Goal: Information Seeking & Learning: Find specific fact

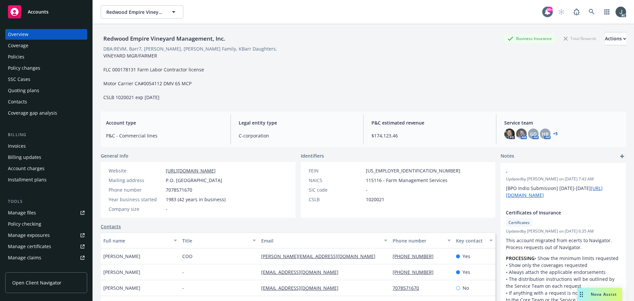
click at [20, 57] on div "Policies" at bounding box center [16, 57] width 17 height 11
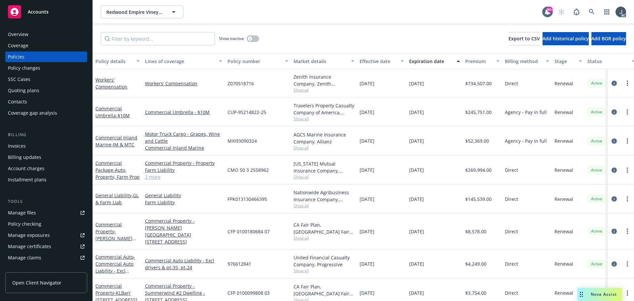
click at [247, 260] on span "976612841" at bounding box center [240, 263] width 24 height 7
drag, startPoint x: 439, startPoint y: 201, endPoint x: 363, endPoint y: 80, distance: 142.7
click at [363, 80] on div "Workers' Compensation Workers' Compensation Z070518716 Zenith Insurance Company…" at bounding box center [412, 293] width 638 height 449
click at [367, 99] on div "[DATE]" at bounding box center [382, 112] width 50 height 29
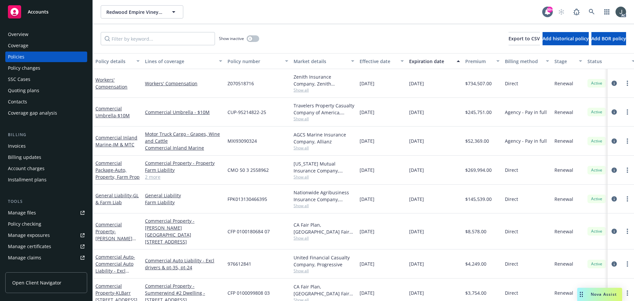
drag, startPoint x: 360, startPoint y: 82, endPoint x: 439, endPoint y: 199, distance: 141.3
click at [439, 199] on div "Workers' Compensation Workers' Compensation Z070518716 Zenith Insurance Company…" at bounding box center [412, 293] width 638 height 449
click at [439, 199] on div "[DATE]" at bounding box center [435, 199] width 56 height 29
drag, startPoint x: 439, startPoint y: 200, endPoint x: 361, endPoint y: 202, distance: 79.0
click at [361, 202] on div "General Liability - GL & Farm Liab General Liability Farm Liability FPK01313046…" at bounding box center [412, 199] width 638 height 29
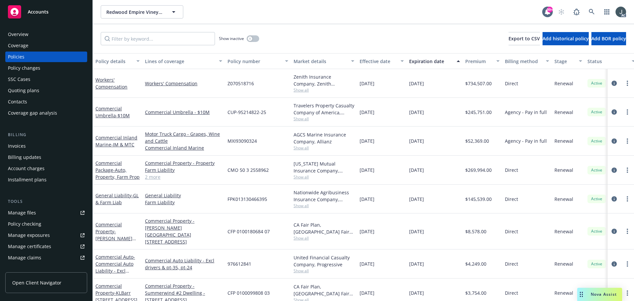
click at [153, 178] on link "2 more" at bounding box center [183, 176] width 77 height 7
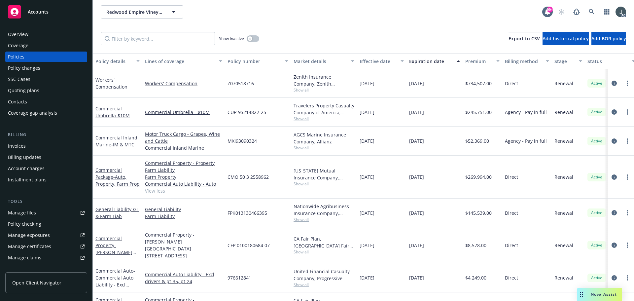
click at [259, 213] on span "FPK013130466395" at bounding box center [248, 212] width 40 height 7
click at [612, 176] on icon "circleInformation" at bounding box center [614, 176] width 5 height 5
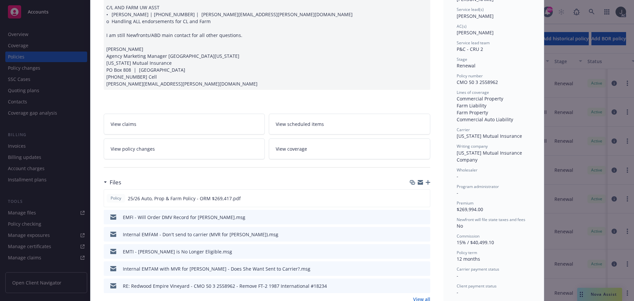
scroll to position [99, 0]
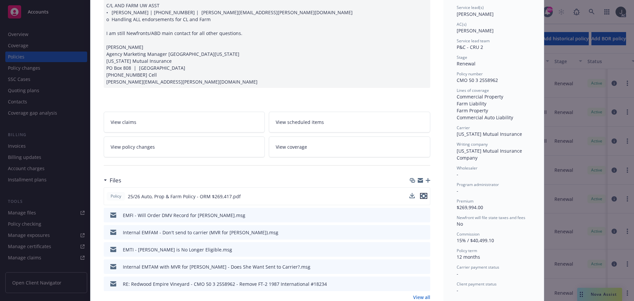
click at [423, 194] on icon "preview file" at bounding box center [424, 196] width 6 height 5
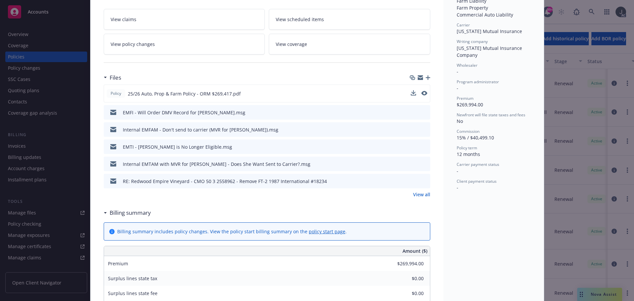
scroll to position [231, 0]
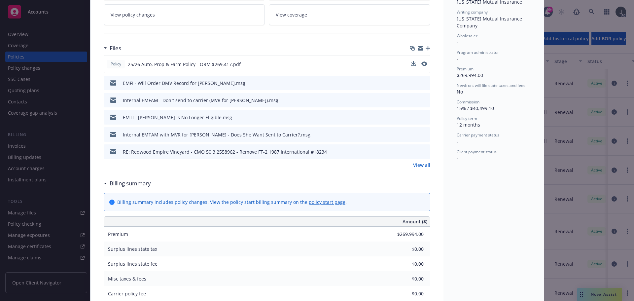
click at [421, 167] on link "View all" at bounding box center [421, 165] width 17 height 7
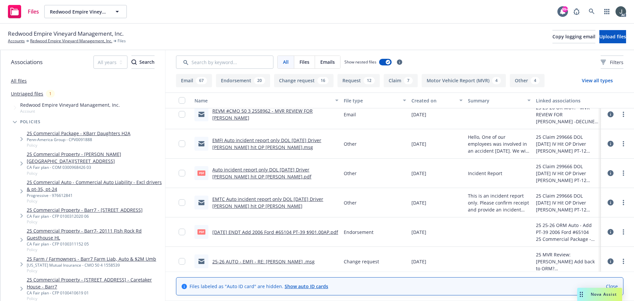
scroll to position [1819, 0]
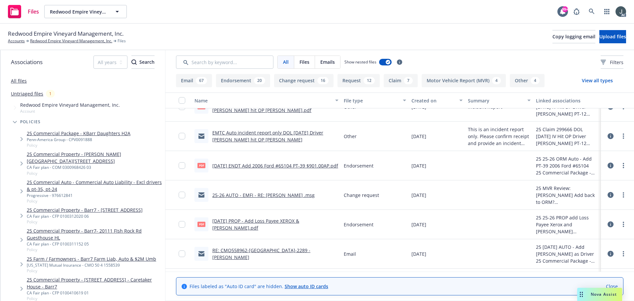
click at [276, 220] on link "5/21/2025 PROP - Add Loss Payee XEROX & William Scotsman.pdf" at bounding box center [255, 224] width 87 height 13
click at [281, 163] on link "6/2/2025 ENDT Add 2006 Ford #65104 PT-39 $901.00AP.pdf" at bounding box center [275, 166] width 126 height 6
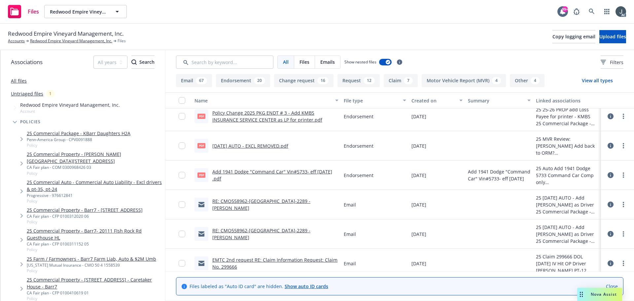
scroll to position [1225, 0]
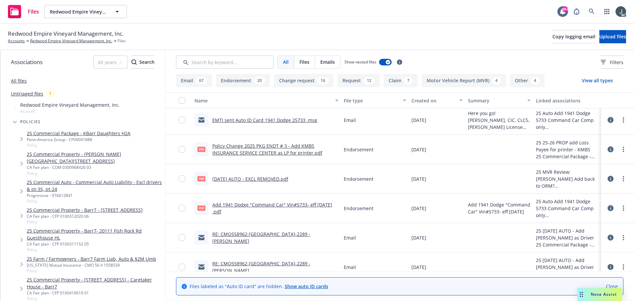
click at [246, 206] on link "Add 1941 Dodge "Command Car" Vin#5733- eff 7/10/25 .pdf" at bounding box center [272, 208] width 120 height 13
click at [288, 177] on link "6/2/2025 AUTO - EXCL REMOVED.pdf" at bounding box center [250, 179] width 76 height 6
click at [286, 150] on link "Policy Change 2025 PKG ENDT # 3 - Add KMBS INSURANCE SERVICE CENTER as LP for p…" at bounding box center [267, 149] width 110 height 13
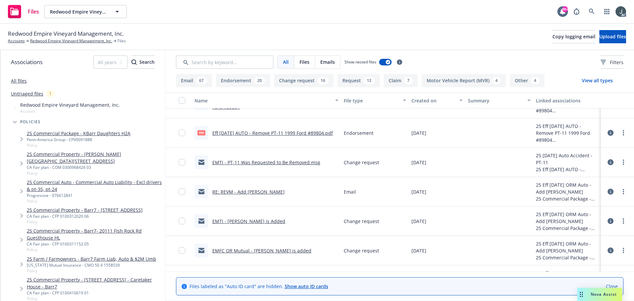
scroll to position [200, 0]
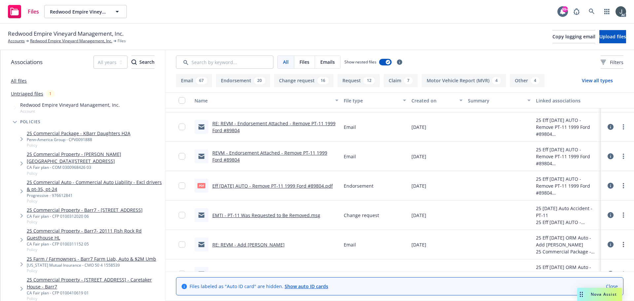
click at [320, 187] on link "Eff 9/2/2025 AUTO - Remove PT-11 1999 Ford #89804.pdf" at bounding box center [272, 186] width 121 height 6
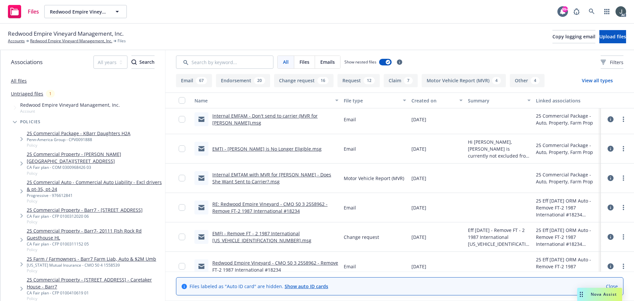
scroll to position [0, 0]
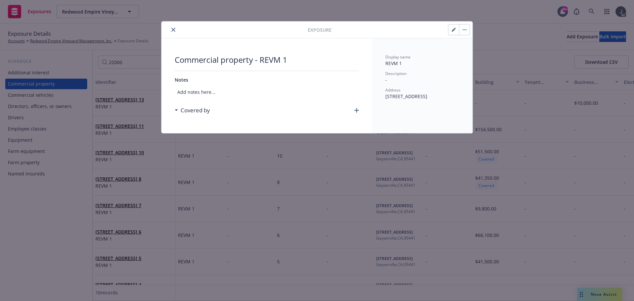
click at [174, 25] on div "Exposure" at bounding box center [317, 29] width 311 height 17
click at [175, 29] on icon "close" at bounding box center [173, 30] width 4 height 4
click at [172, 29] on icon "close" at bounding box center [173, 30] width 4 height 4
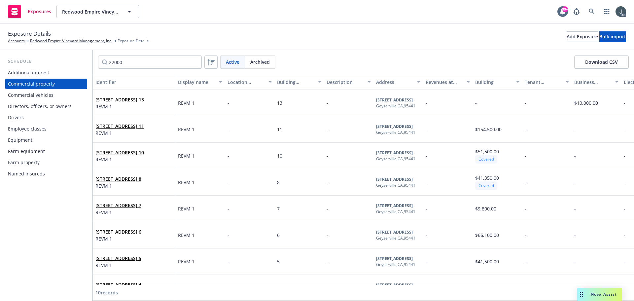
click at [171, 27] on div "Exposure Details Accounts Redwood Empire Vineyard Management, Inc. Exposure Det…" at bounding box center [317, 37] width 634 height 26
click at [91, 44] on link "Redwood Empire Vineyard Management, Inc." at bounding box center [71, 41] width 82 height 6
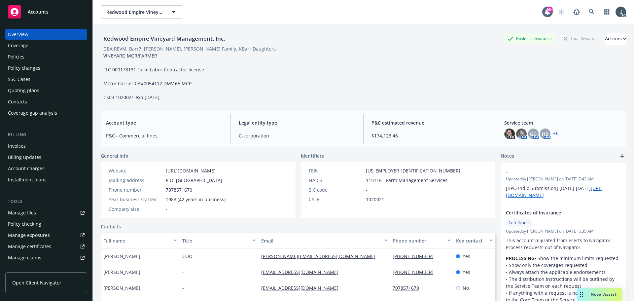
click at [43, 60] on div "Policies" at bounding box center [46, 57] width 77 height 11
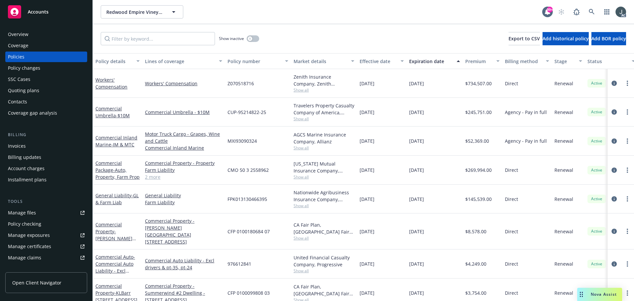
click at [300, 205] on span "Show all" at bounding box center [324, 206] width 61 height 6
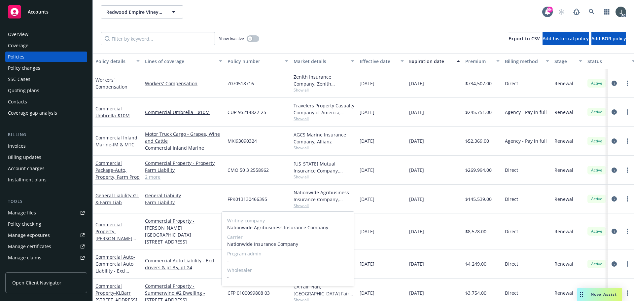
click at [300, 205] on span "Show all" at bounding box center [324, 206] width 61 height 6
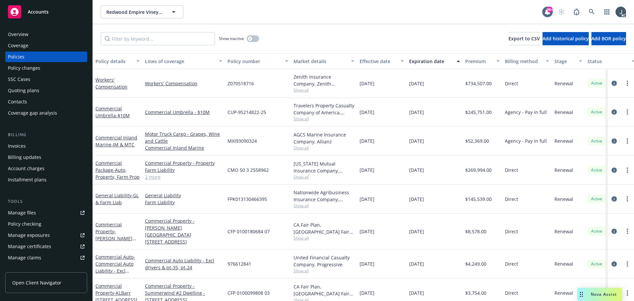
click at [476, 171] on span "$269,994.00" at bounding box center [479, 170] width 26 height 7
click at [474, 201] on span "$145,539.00" at bounding box center [479, 199] width 26 height 7
click at [153, 178] on link "2 more" at bounding box center [183, 176] width 77 height 7
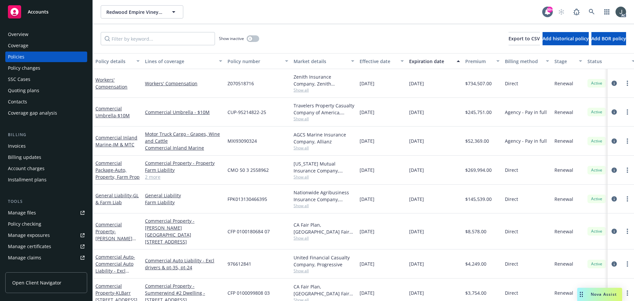
click at [154, 178] on link "2 more" at bounding box center [183, 176] width 77 height 7
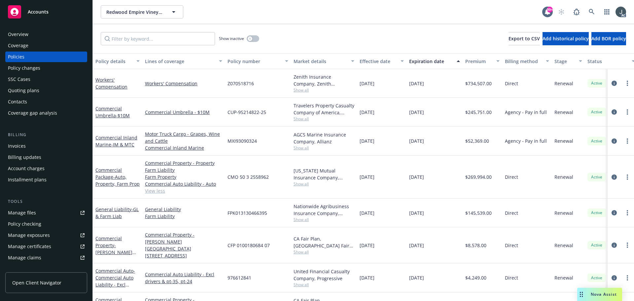
click at [243, 178] on span "CMO 50 3 2558962" at bounding box center [248, 176] width 41 height 7
drag, startPoint x: 228, startPoint y: 177, endPoint x: 271, endPoint y: 177, distance: 43.0
click at [271, 177] on div "CMO 50 3 2558962" at bounding box center [258, 177] width 66 height 43
copy span "CMO 50 3 2558962"
click at [302, 181] on span "Show all" at bounding box center [324, 184] width 61 height 6
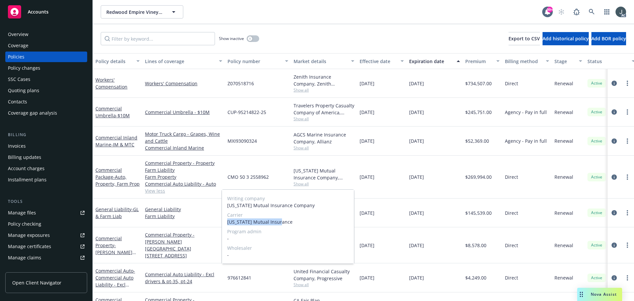
drag, startPoint x: 228, startPoint y: 221, endPoint x: 289, endPoint y: 222, distance: 61.1
click at [289, 222] on span "[US_STATE] Mutual Insurance" at bounding box center [288, 221] width 122 height 7
copy span "[US_STATE] Mutual Insurance"
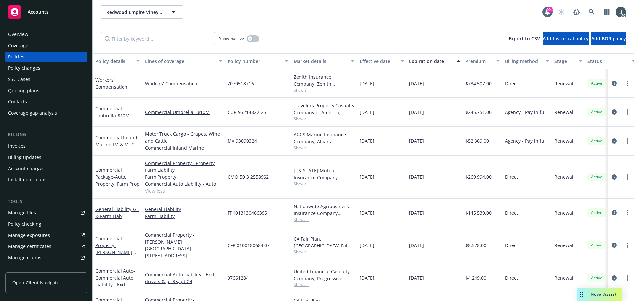
click at [391, 229] on div "[DATE]" at bounding box center [382, 245] width 50 height 36
click at [480, 177] on span "$269,994.00" at bounding box center [479, 176] width 26 height 7
copy span "269,994.00"
drag, startPoint x: 255, startPoint y: 40, endPoint x: 257, endPoint y: 61, distance: 20.6
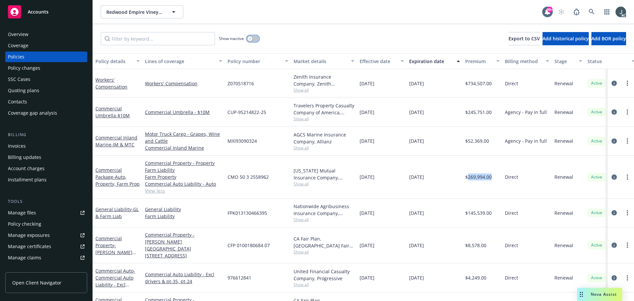
click at [255, 40] on button "button" at bounding box center [253, 38] width 13 height 7
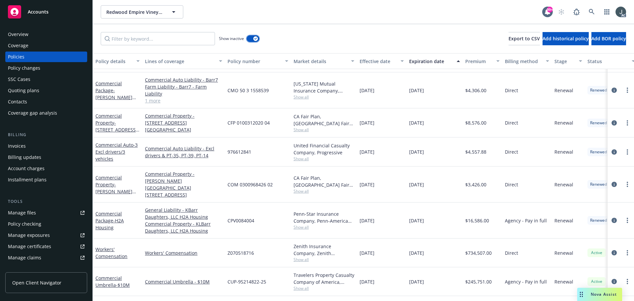
scroll to position [1289, 0]
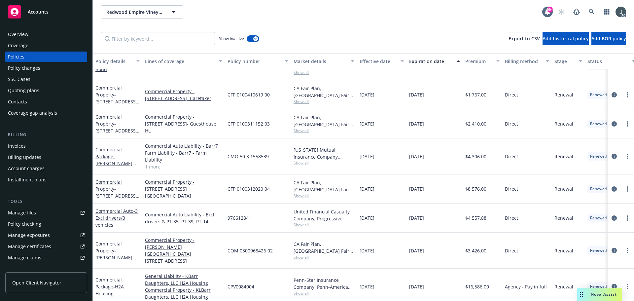
drag, startPoint x: 410, startPoint y: 92, endPoint x: 436, endPoint y: 94, distance: 26.1
click at [436, 93] on div "[DATE]" at bounding box center [435, 94] width 56 height 29
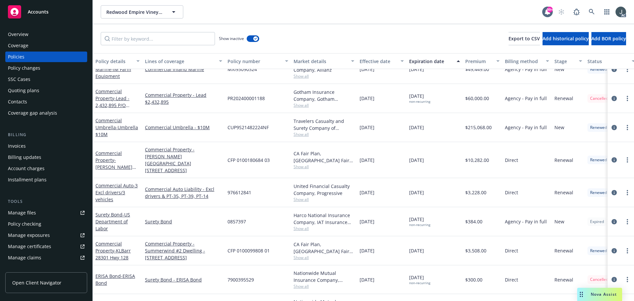
scroll to position [1024, 0]
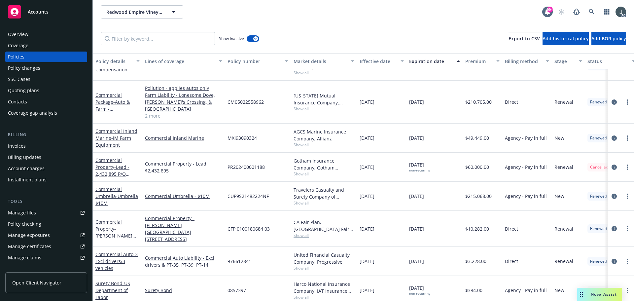
drag, startPoint x: 415, startPoint y: 166, endPoint x: 437, endPoint y: 166, distance: 21.8
click at [437, 166] on div "[DATE] non-recurring" at bounding box center [435, 167] width 56 height 29
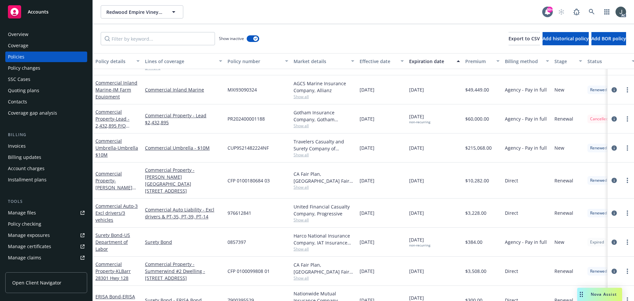
scroll to position [1057, 0]
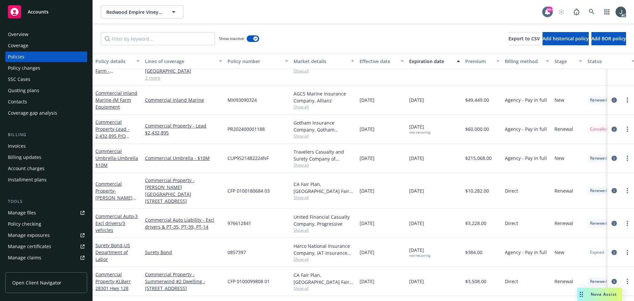
drag, startPoint x: 439, startPoint y: 158, endPoint x: 358, endPoint y: 157, distance: 81.0
click at [358, 157] on div "Commercial Umbrella - Umbrella $10M Commercial Umbrella - $10M CUP9S21482224NF …" at bounding box center [412, 158] width 638 height 29
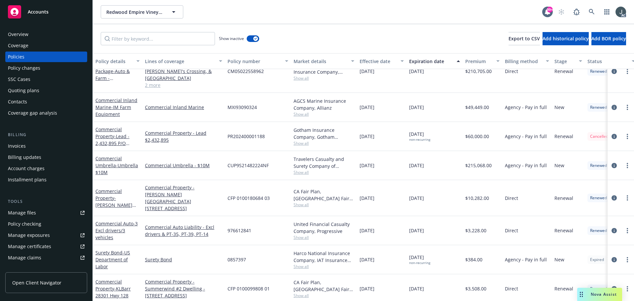
scroll to position [991, 0]
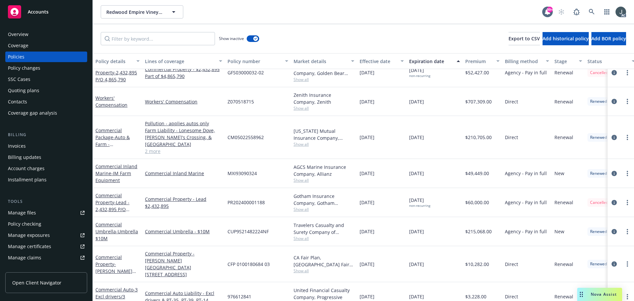
click at [308, 210] on span "Show all" at bounding box center [324, 210] width 61 height 6
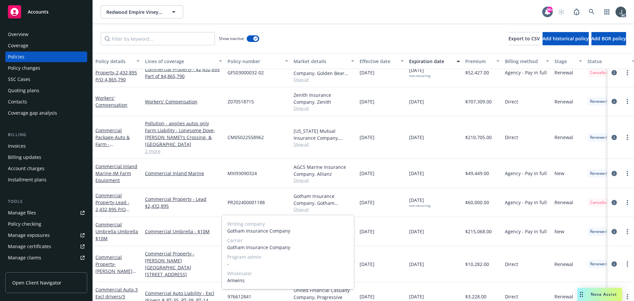
click at [305, 210] on span "Show all" at bounding box center [324, 210] width 61 height 6
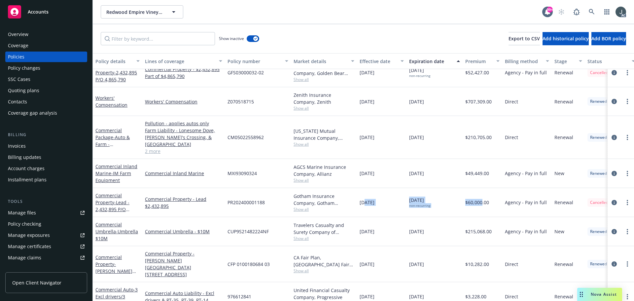
drag, startPoint x: 482, startPoint y: 203, endPoint x: 363, endPoint y: 204, distance: 119.3
click at [364, 204] on div "Commercial Property - Lead - 2,432,895 P/O 4,865,790 Commercial Property - Lead…" at bounding box center [412, 202] width 638 height 29
click at [151, 150] on link "2 more" at bounding box center [183, 151] width 77 height 7
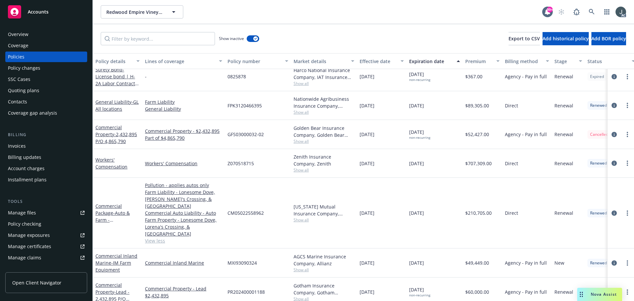
scroll to position [925, 0]
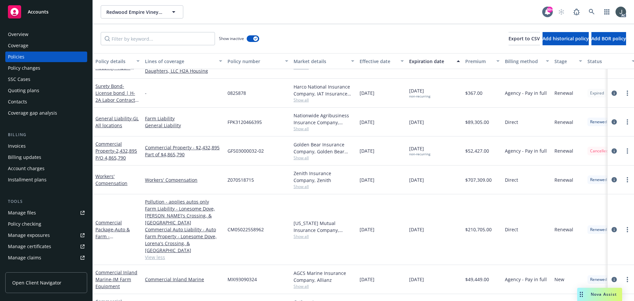
click at [255, 122] on span "FPK3120466395" at bounding box center [245, 122] width 34 height 7
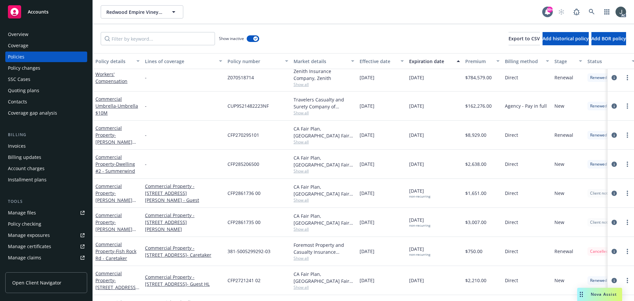
scroll to position [529, 0]
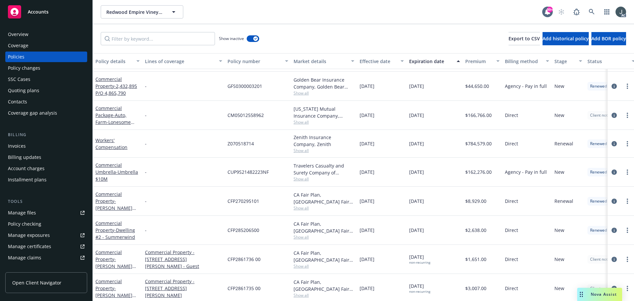
drag, startPoint x: 432, startPoint y: 173, endPoint x: 369, endPoint y: 172, distance: 63.4
click at [369, 172] on div "Commercial Umbrella - Umbrella $10M - CUP9S21482223NF Travelers Casualty and Su…" at bounding box center [412, 172] width 638 height 29
click at [473, 87] on span "$44,650.00" at bounding box center [478, 86] width 24 height 7
click at [487, 117] on span "$166,766.00" at bounding box center [479, 115] width 26 height 7
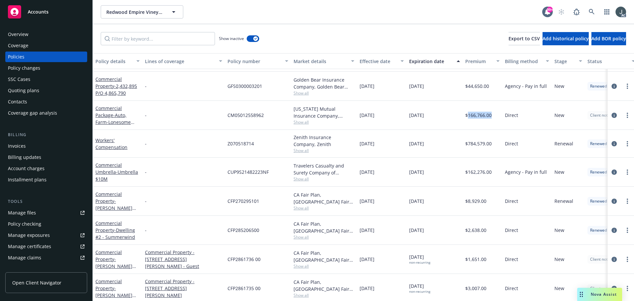
click at [487, 117] on span "$166,766.00" at bounding box center [479, 115] width 26 height 7
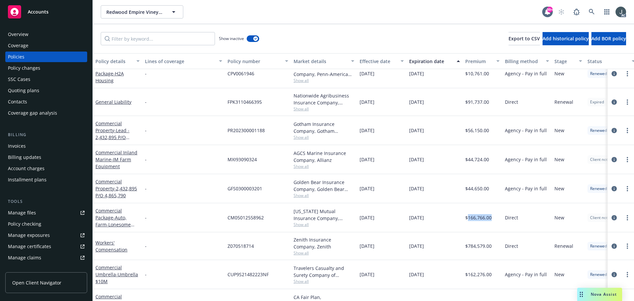
scroll to position [430, 0]
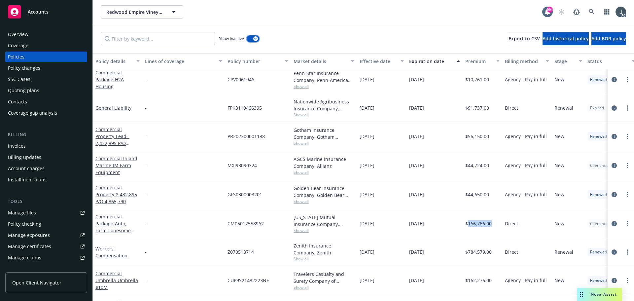
click at [254, 40] on button "button" at bounding box center [253, 38] width 13 height 7
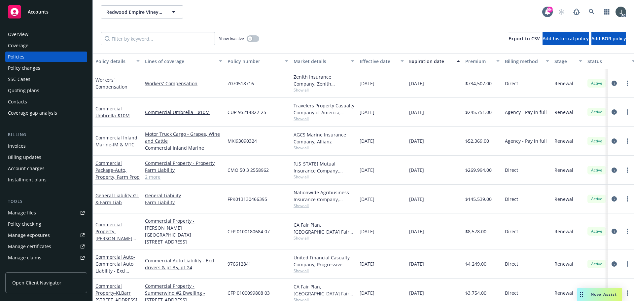
drag, startPoint x: 359, startPoint y: 199, endPoint x: 437, endPoint y: 200, distance: 77.3
click at [437, 200] on div "General Liability - GL & Farm Liab General Liability Farm Liability FPK01313046…" at bounding box center [412, 199] width 638 height 29
click at [152, 177] on link "2 more" at bounding box center [183, 176] width 77 height 7
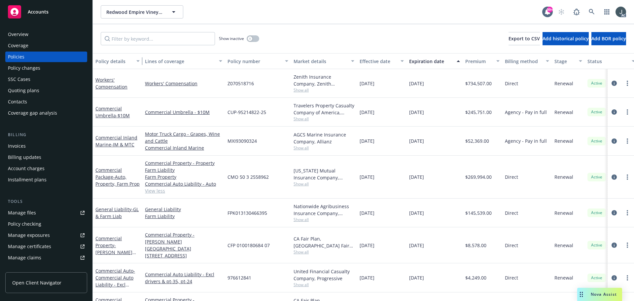
drag, startPoint x: 141, startPoint y: 59, endPoint x: 167, endPoint y: 62, distance: 25.9
click at [167, 62] on div "Policy details Lines of coverage Policy number Market details Effective date Ex…" at bounding box center [412, 61] width 638 height 16
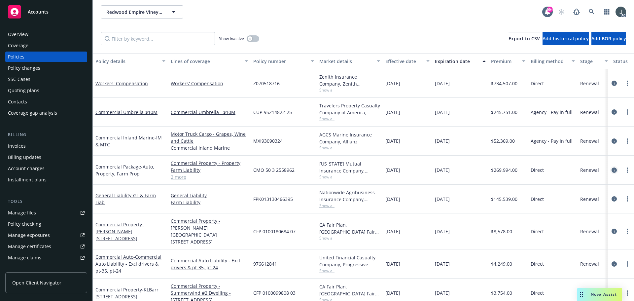
click at [612, 171] on icon "circleInformation" at bounding box center [614, 170] width 5 height 5
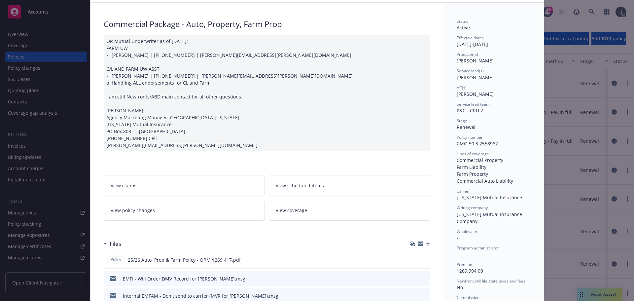
scroll to position [99, 0]
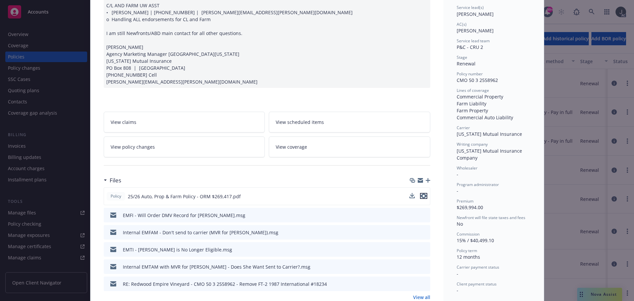
click at [422, 197] on icon "preview file" at bounding box center [424, 196] width 6 height 5
